Goal: Transaction & Acquisition: Obtain resource

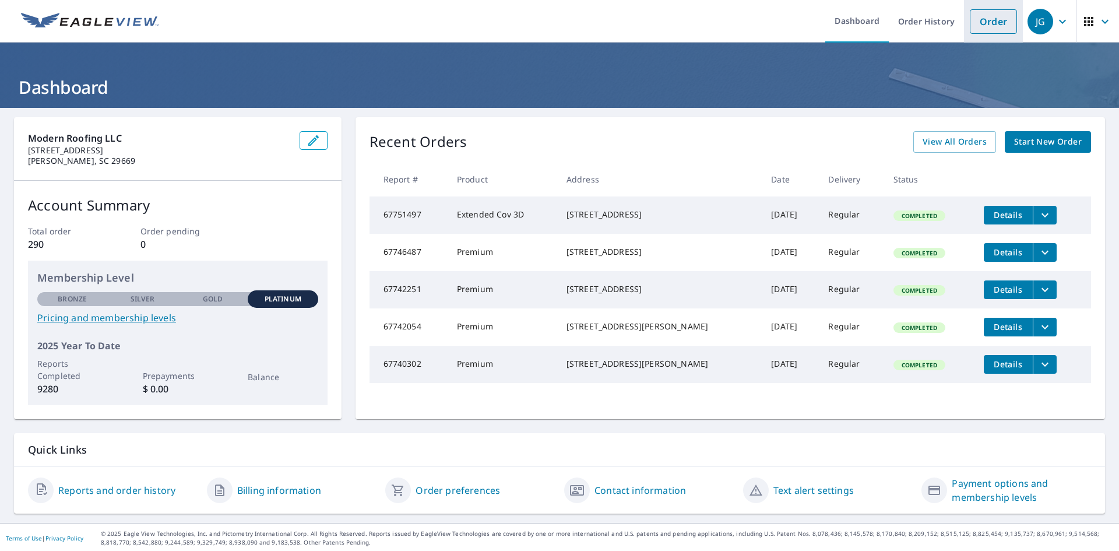
click at [979, 29] on link "Order" at bounding box center [993, 21] width 47 height 24
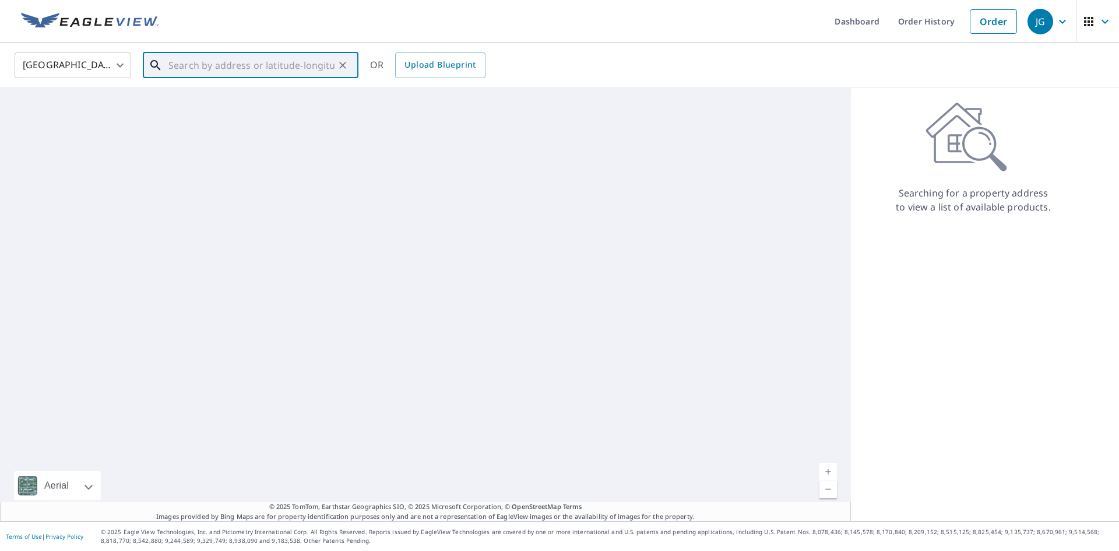
click at [194, 66] on input "text" at bounding box center [251, 65] width 166 height 33
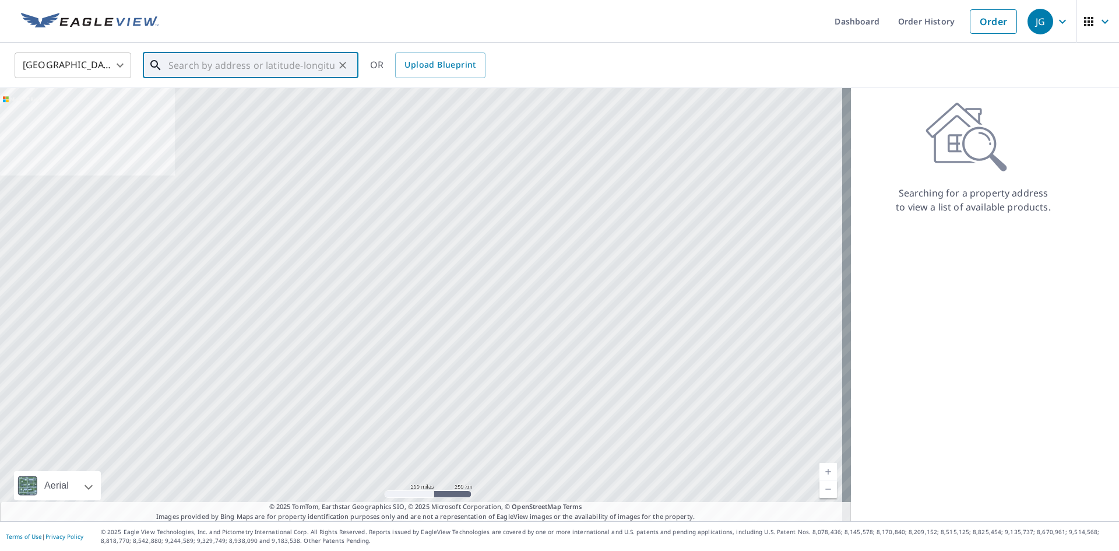
paste input "[STREET_ADDRESS]"
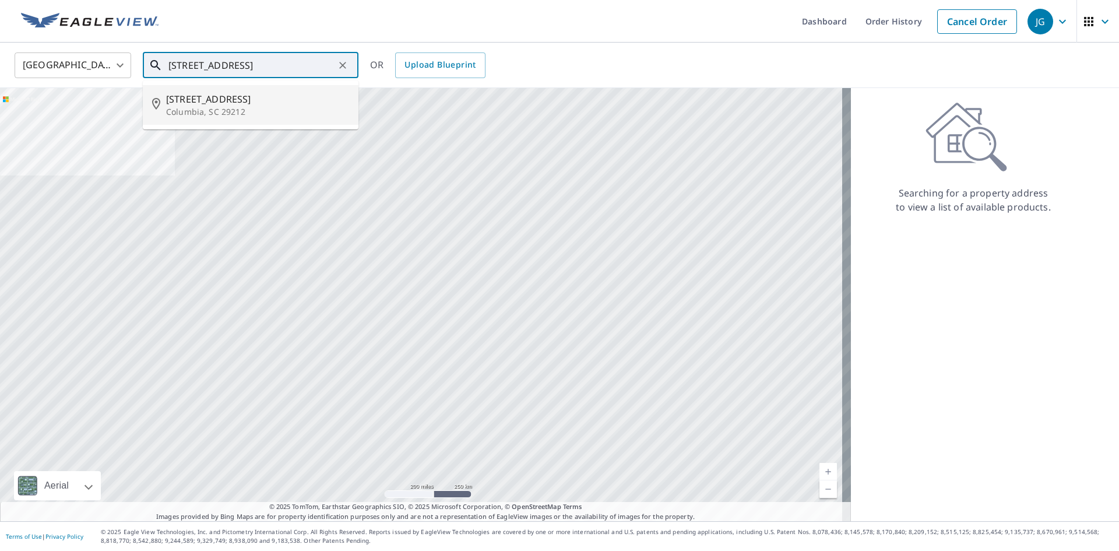
click at [194, 91] on li "[STREET_ADDRESS]" at bounding box center [251, 105] width 216 height 40
type input "[STREET_ADDRESS]"
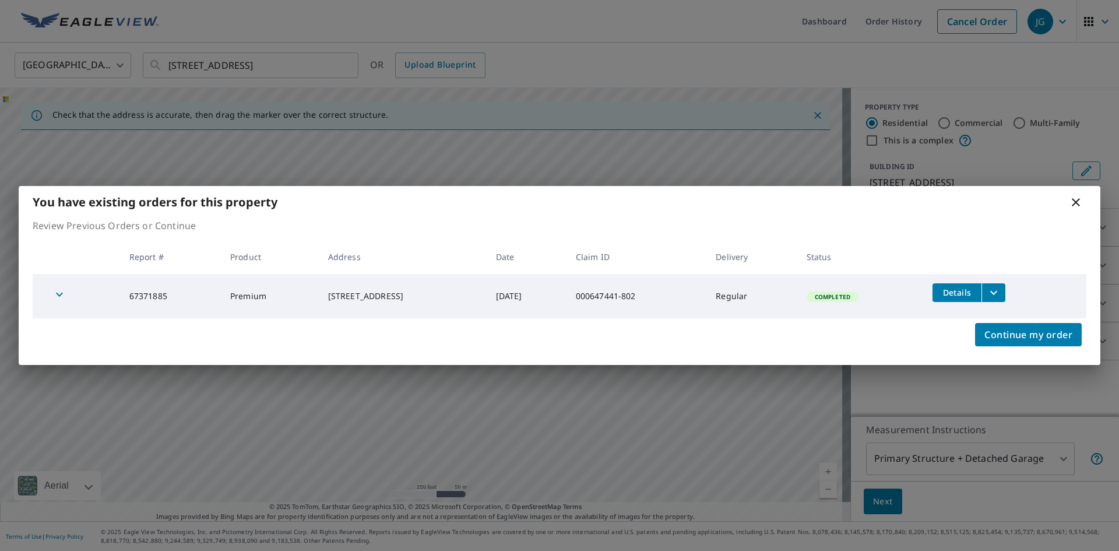
click at [991, 284] on button "filesDropdownBtn-67371885" at bounding box center [994, 292] width 24 height 19
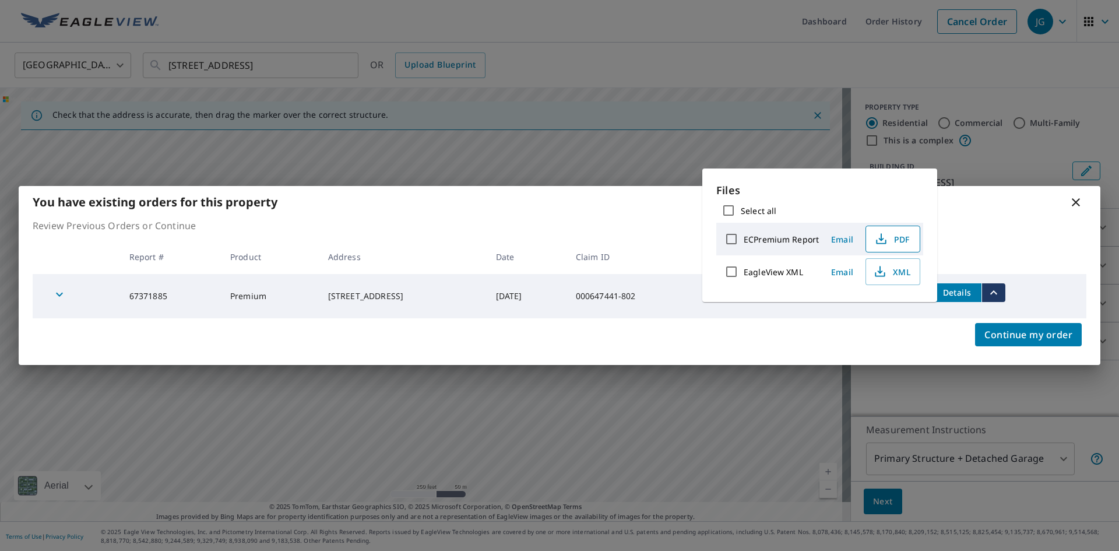
click at [894, 244] on span "PDF" at bounding box center [891, 239] width 37 height 14
